Goal: Obtain resource: Obtain resource

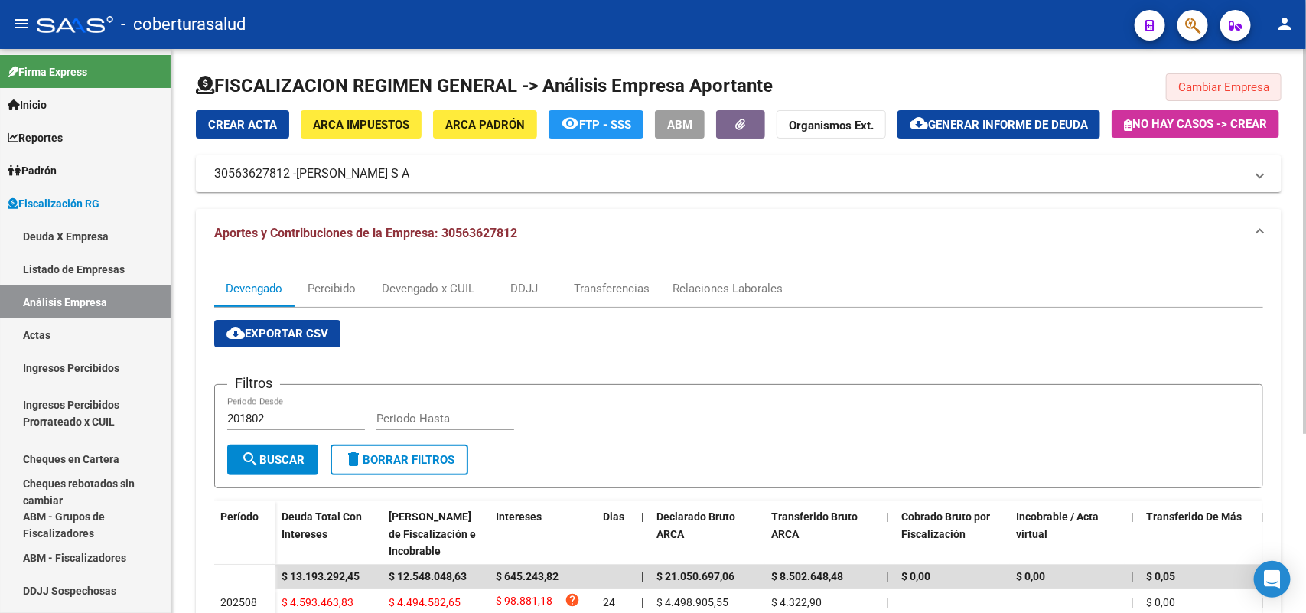
click at [1217, 93] on span "Cambiar Empresa" at bounding box center [1223, 87] width 91 height 14
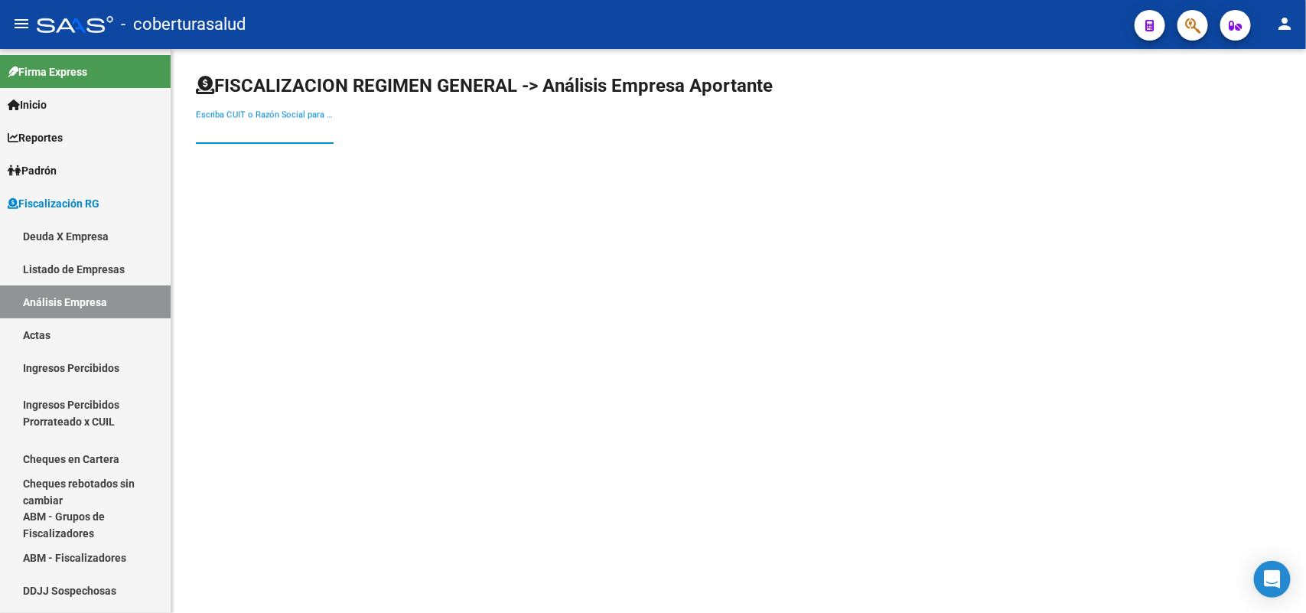
click at [227, 125] on input "Escriba CUIT o Razón Social para buscar" at bounding box center [265, 132] width 138 height 14
paste input "30675096453"
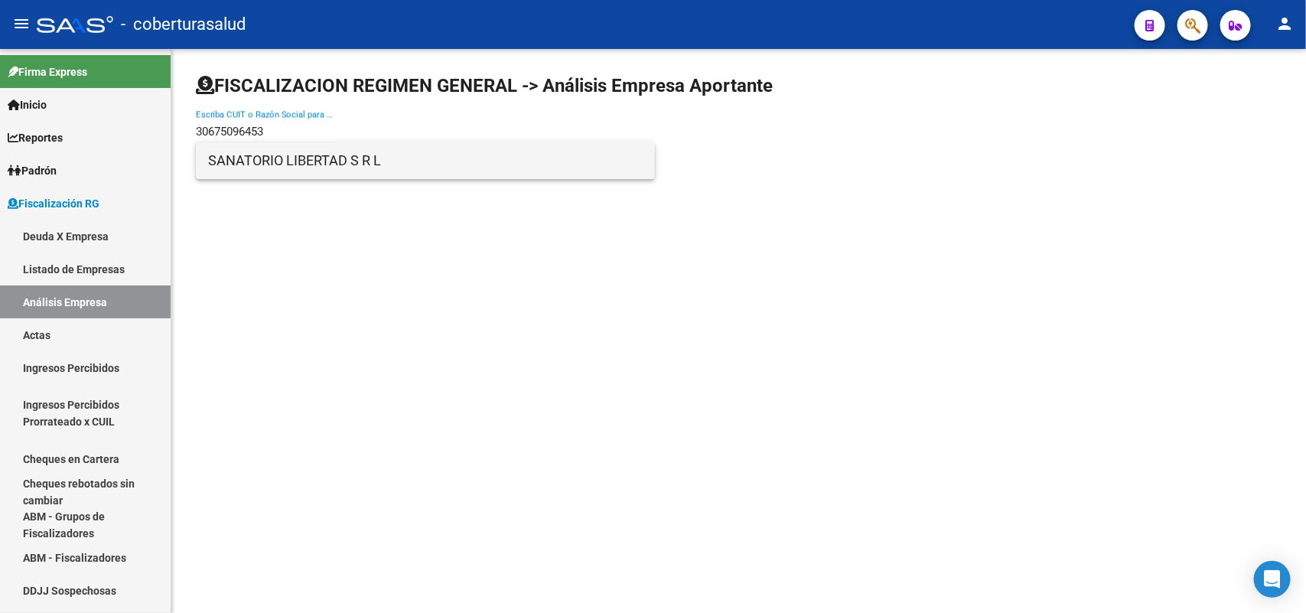
type input "30675096453"
click at [308, 159] on span "SANATORIO LIBERTAD S R L" at bounding box center [425, 160] width 435 height 37
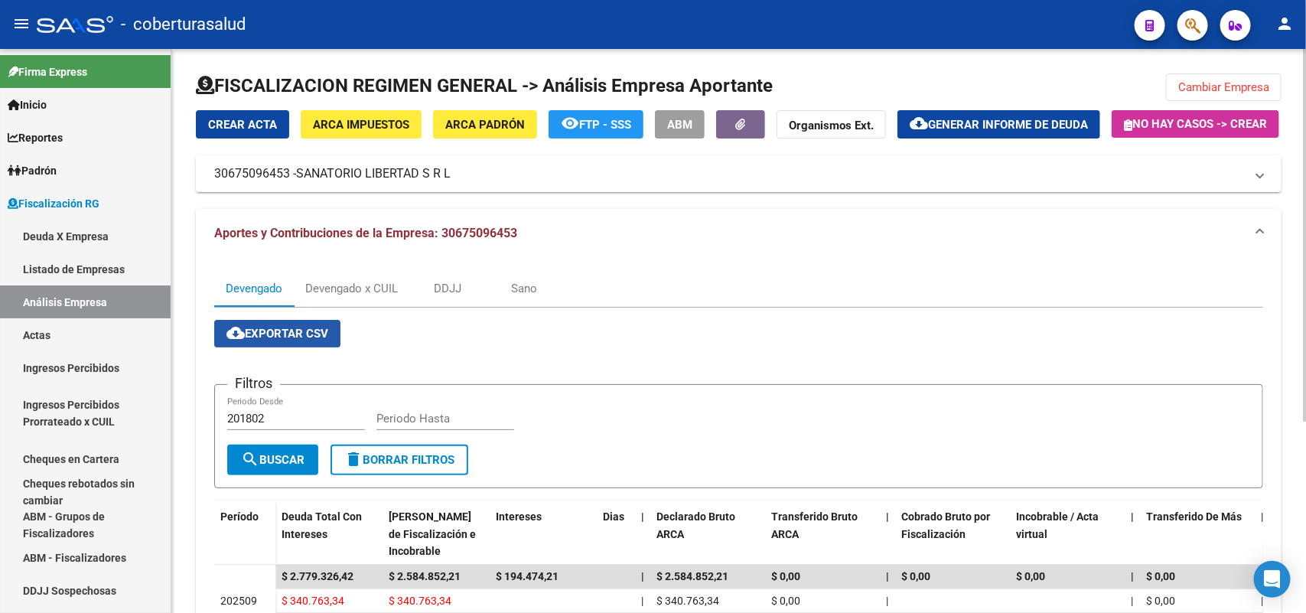
click at [279, 340] on span "cloud_download Exportar CSV" at bounding box center [277, 334] width 102 height 14
click at [392, 297] on div "Devengado x CUIL" at bounding box center [351, 288] width 93 height 17
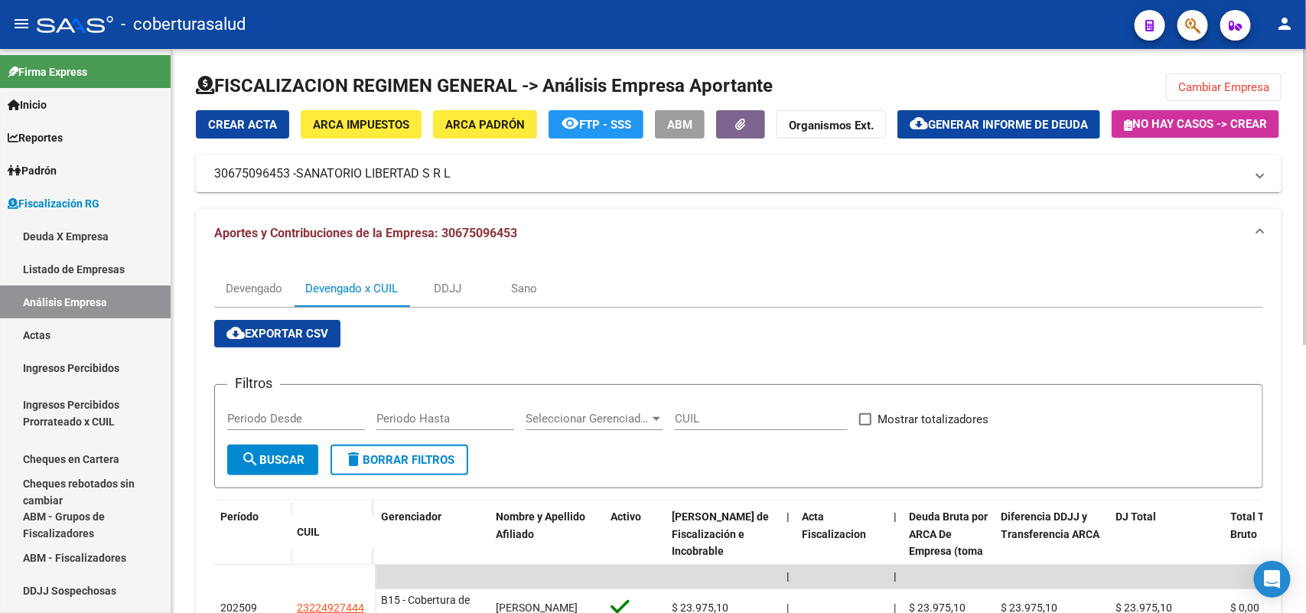
click at [310, 340] on span "cloud_download Exportar CSV" at bounding box center [277, 334] width 102 height 14
drag, startPoint x: 241, startPoint y: 321, endPoint x: 624, endPoint y: 335, distance: 383.5
click at [246, 297] on div "Devengado" at bounding box center [254, 288] width 57 height 17
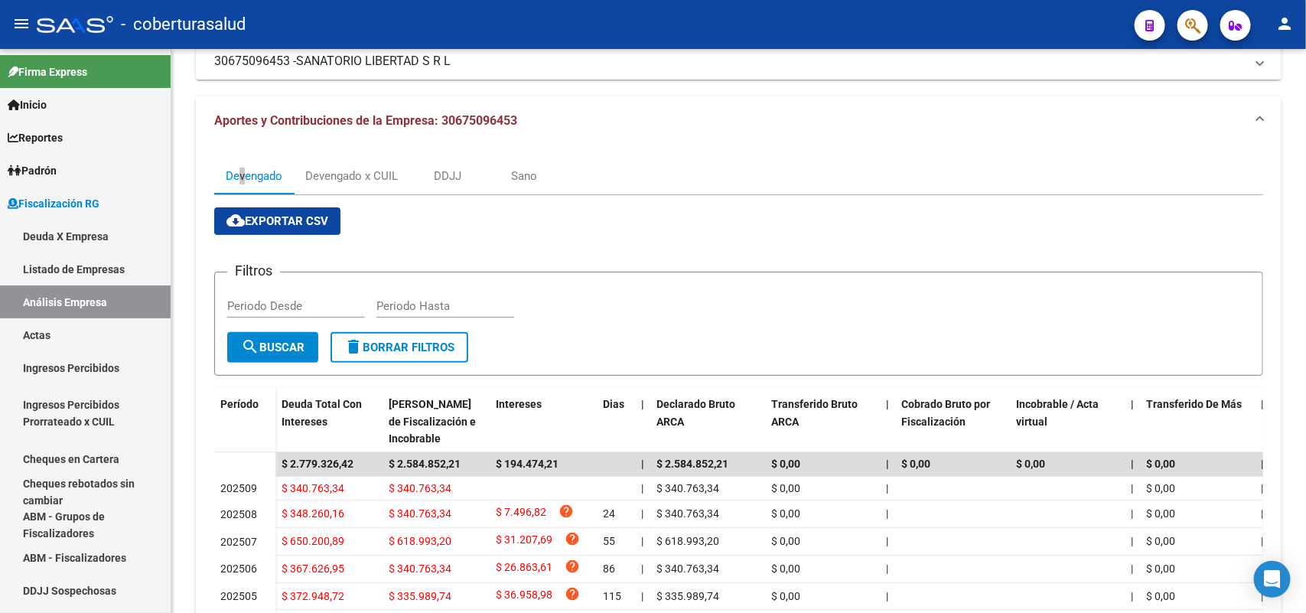
scroll to position [97, 0]
